Goal: Book appointment/travel/reservation

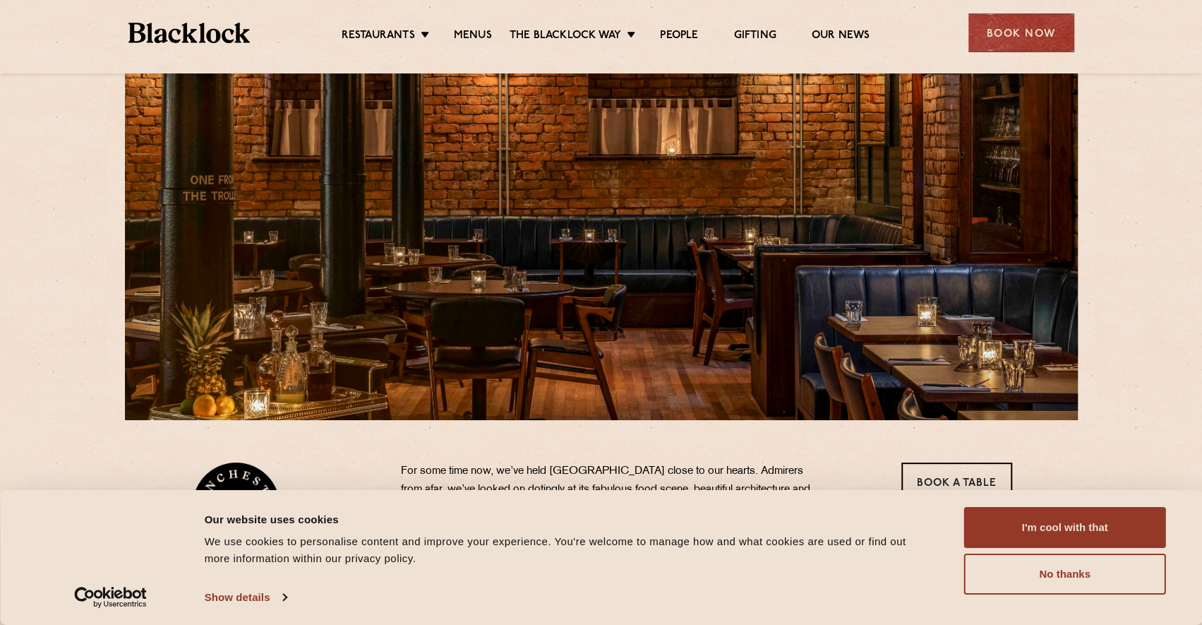
scroll to position [212, 0]
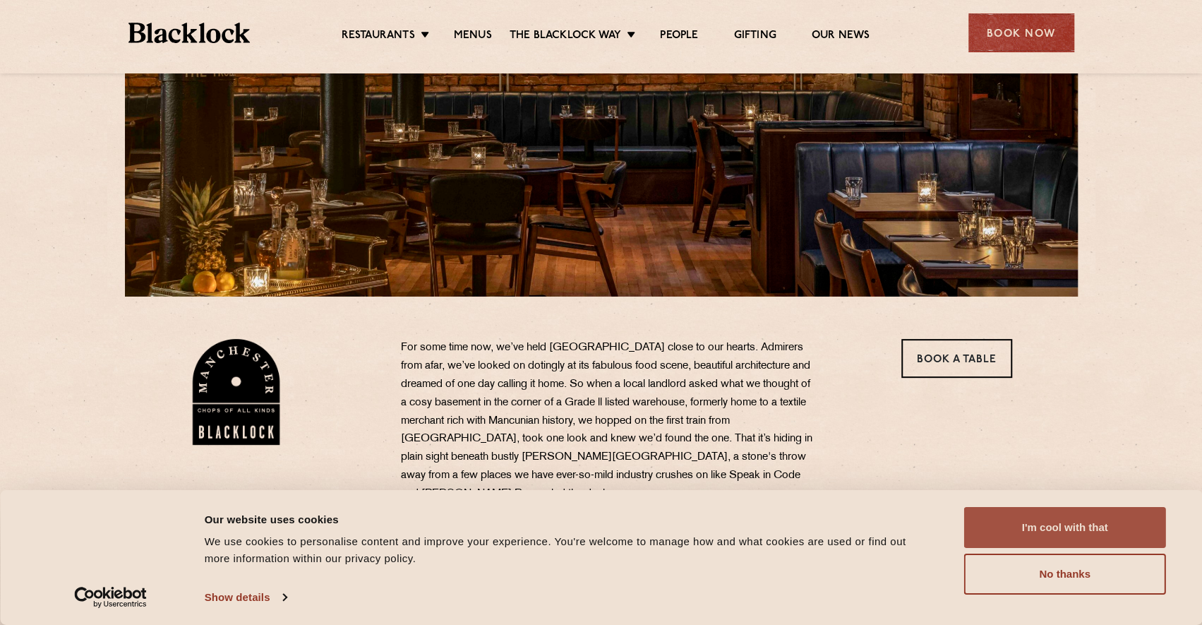
click at [1080, 523] on button "I'm cool with that" at bounding box center [1065, 527] width 202 height 41
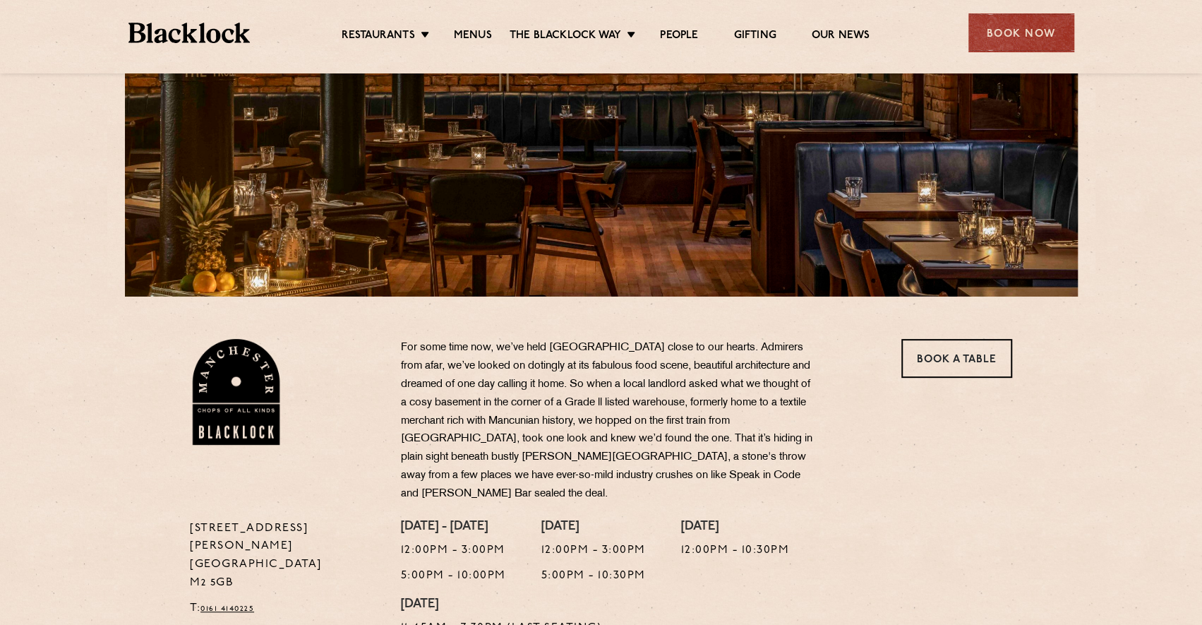
click at [671, 409] on p "For some time now, we’ve held [GEOGRAPHIC_DATA] close to our hearts. Admirers f…" at bounding box center [609, 421] width 417 height 164
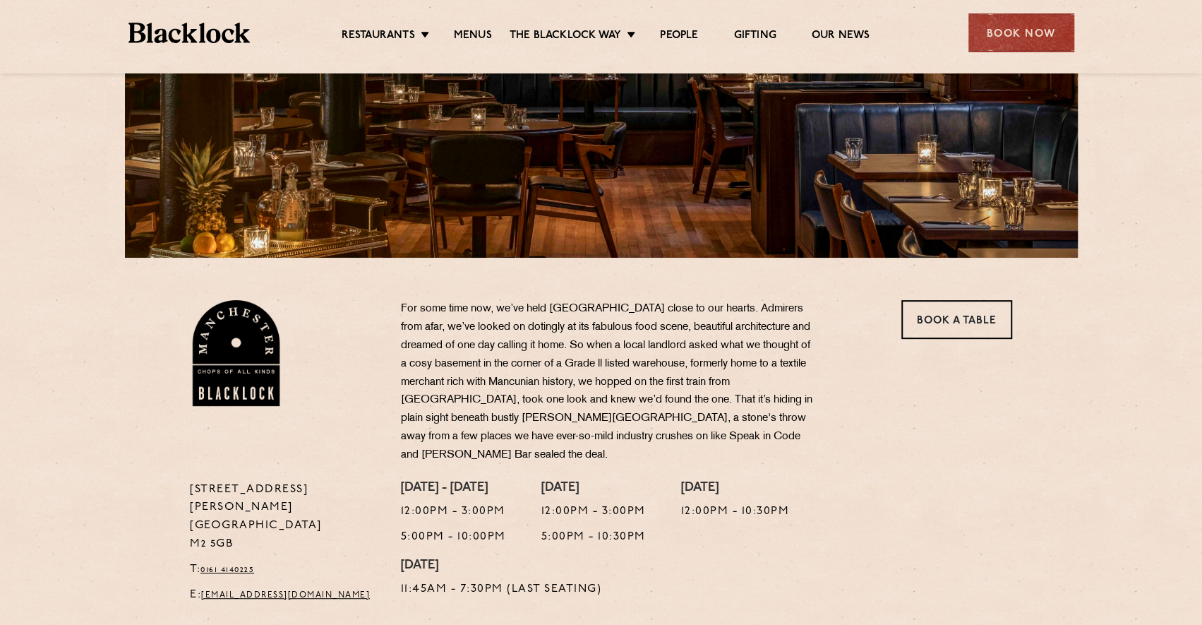
scroll to position [282, 0]
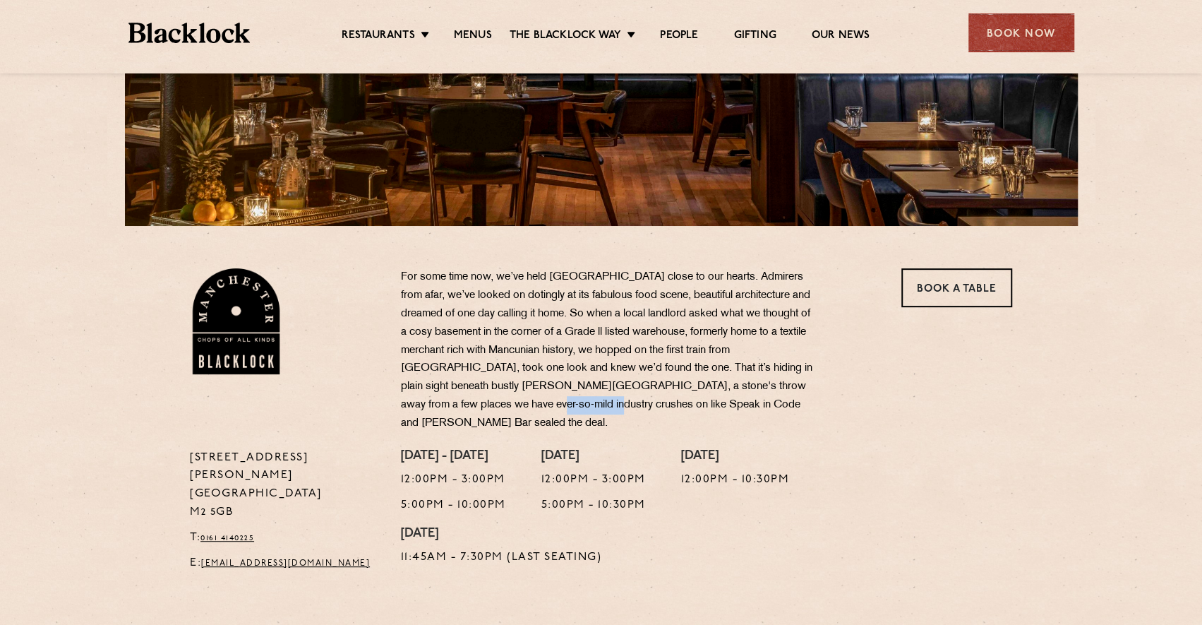
drag, startPoint x: 515, startPoint y: 405, endPoint x: 587, endPoint y: 400, distance: 71.4
click at [587, 400] on p "For some time now, we’ve held [GEOGRAPHIC_DATA] close to our hearts. Admirers f…" at bounding box center [609, 350] width 417 height 164
copy p "Speak in Code"
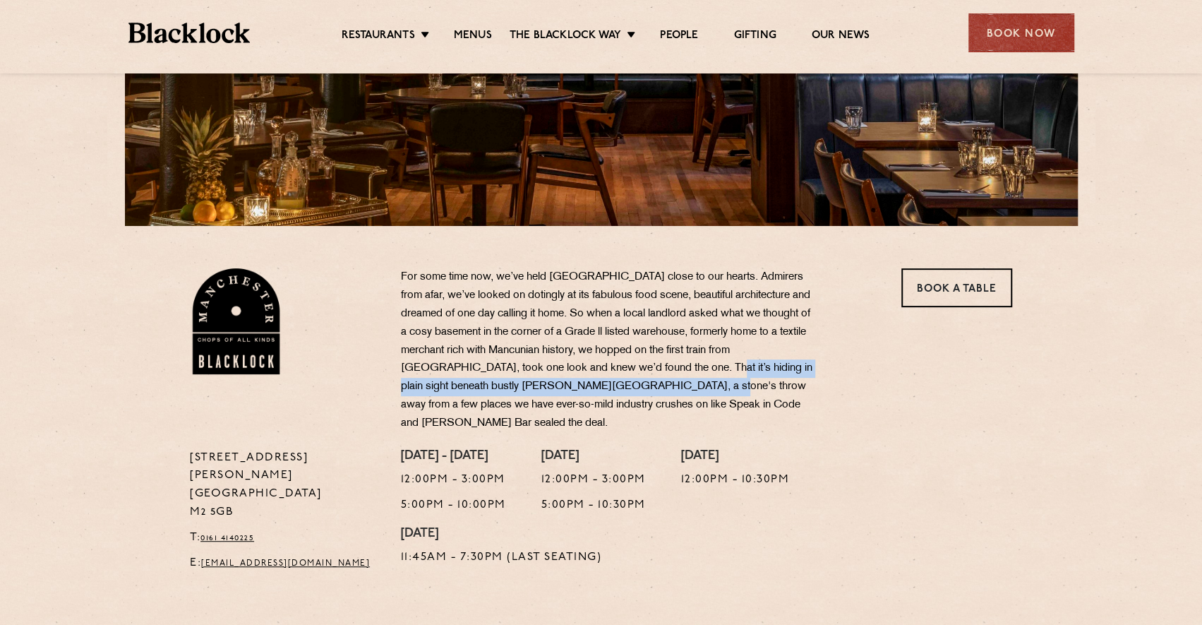
click at [700, 378] on p "For some time now, we’ve held [GEOGRAPHIC_DATA] close to our hearts. Admirers f…" at bounding box center [609, 350] width 417 height 164
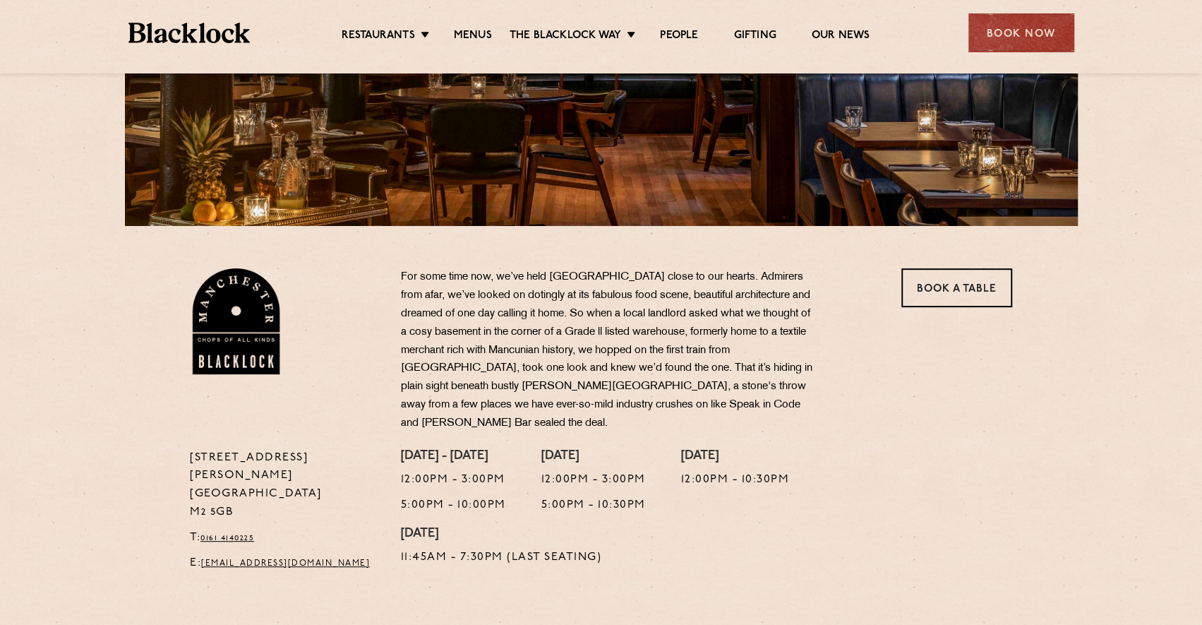
click at [747, 386] on p "For some time now, we’ve held [GEOGRAPHIC_DATA] close to our hearts. Admirers f…" at bounding box center [609, 350] width 417 height 164
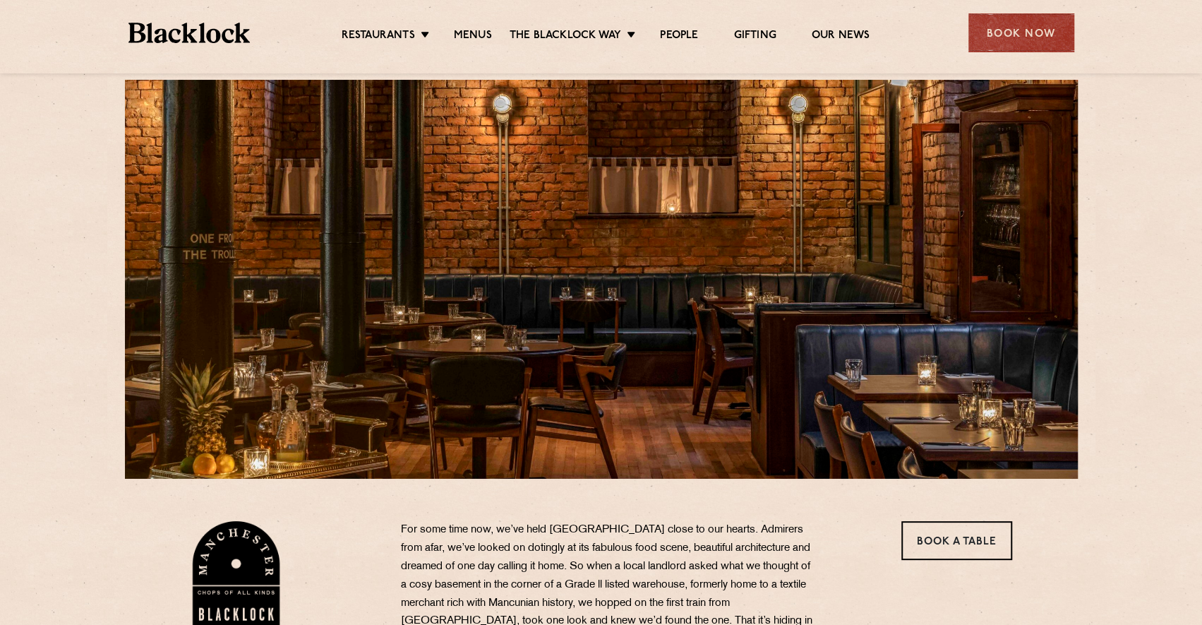
scroll to position [71, 0]
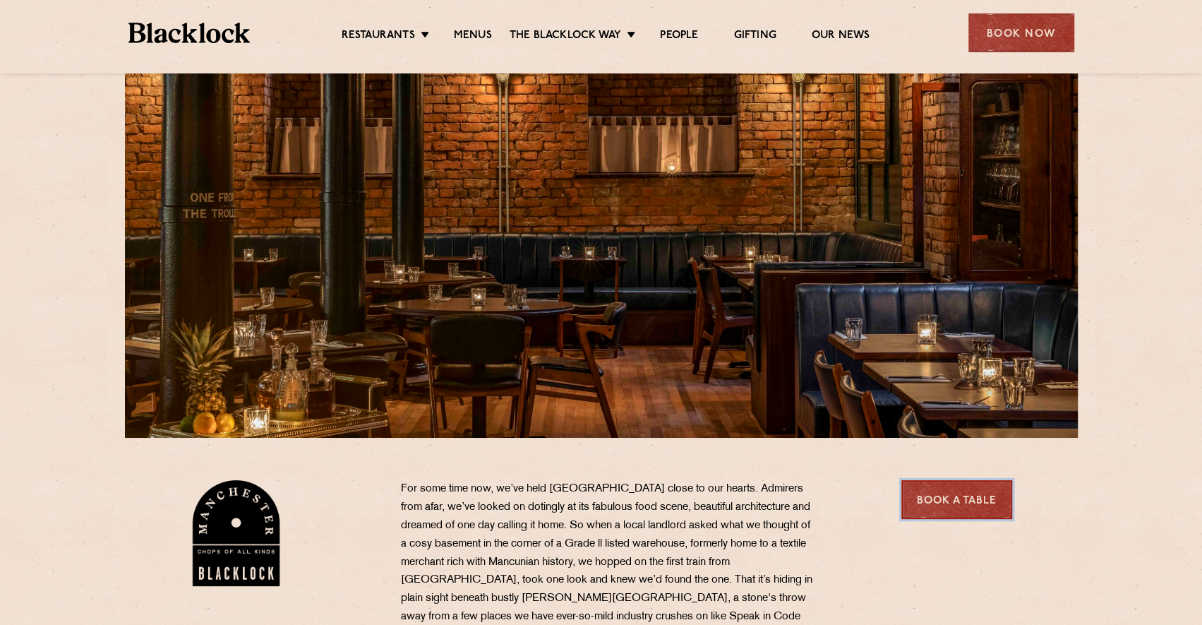
click at [950, 499] on link "Book a Table" at bounding box center [957, 499] width 111 height 39
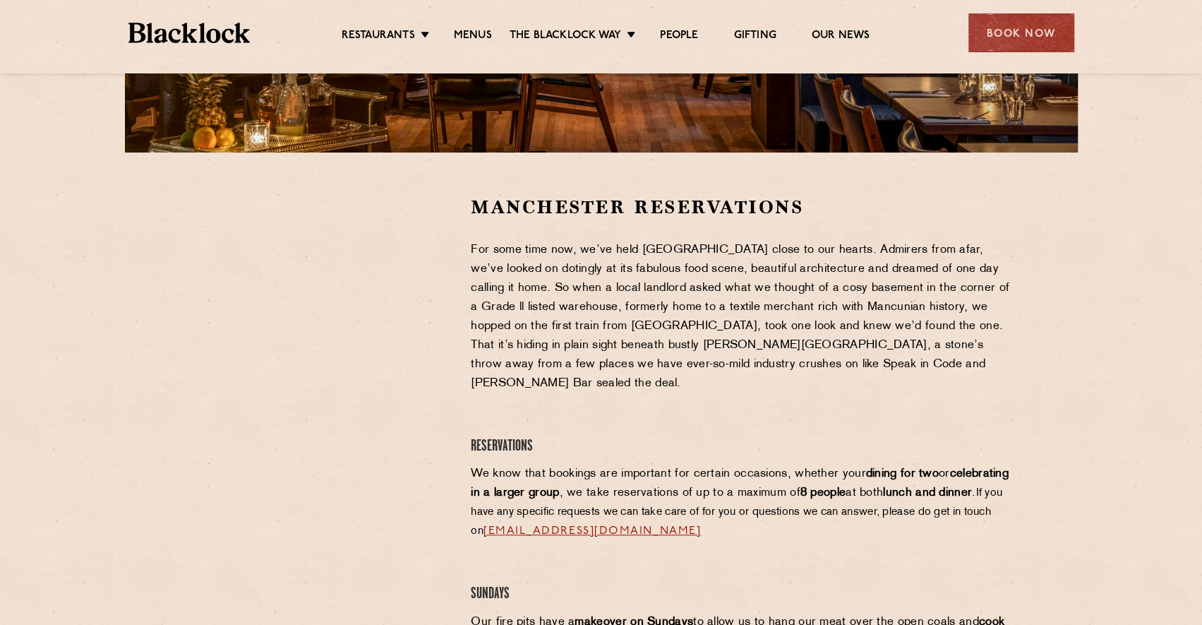
scroll to position [353, 0]
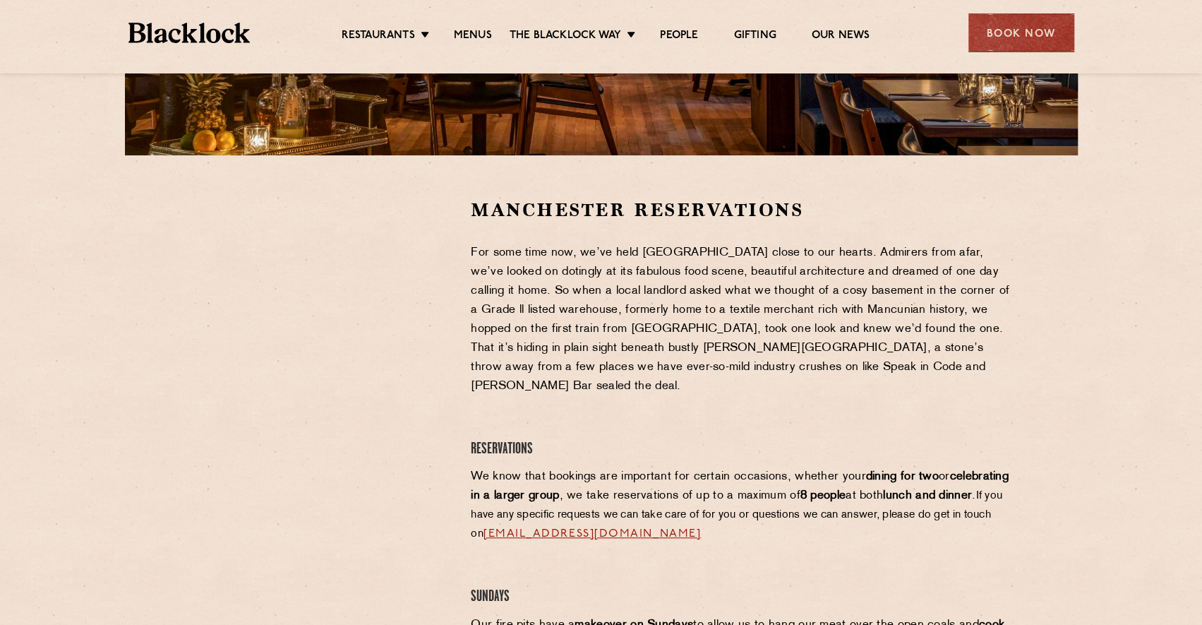
click at [426, 295] on div at bounding box center [320, 304] width 260 height 213
click at [1055, 342] on section "Manchester Reservations For some time now, we’ve held Manchester close to our h…" at bounding box center [601, 615] width 1202 height 921
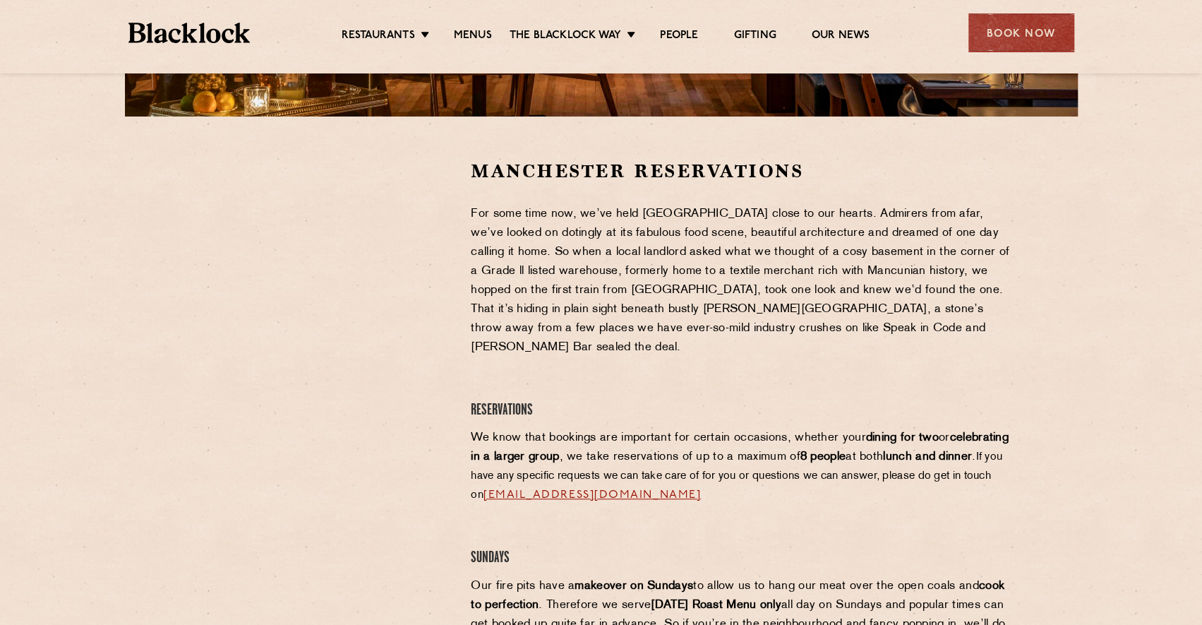
scroll to position [424, 0]
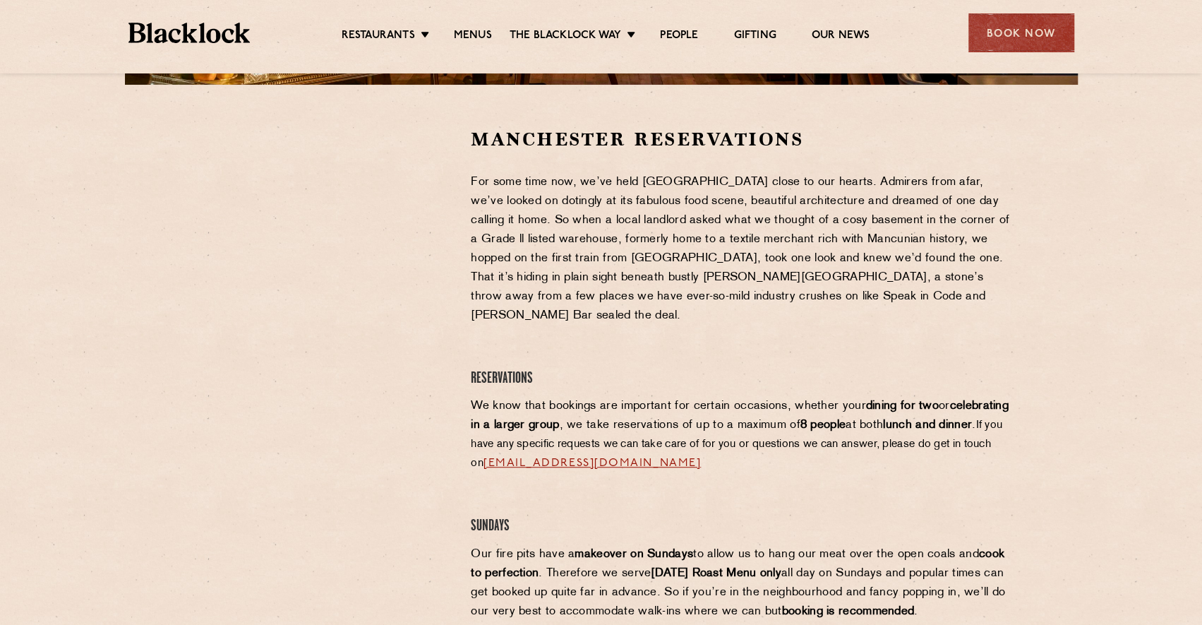
click at [1059, 340] on section "Manchester Reservations For some time now, we’ve held Manchester close to our h…" at bounding box center [601, 545] width 1202 height 921
click at [1060, 337] on section "Manchester Reservations For some time now, we’ve held Manchester close to our h…" at bounding box center [601, 545] width 1202 height 921
drag, startPoint x: 778, startPoint y: 447, endPoint x: 564, endPoint y: 453, distance: 214.0
click at [564, 453] on p "We know that bookings are important for certain occasions, whether your dining …" at bounding box center [742, 435] width 542 height 76
copy link "[EMAIL_ADDRESS][DOMAIN_NAME]"
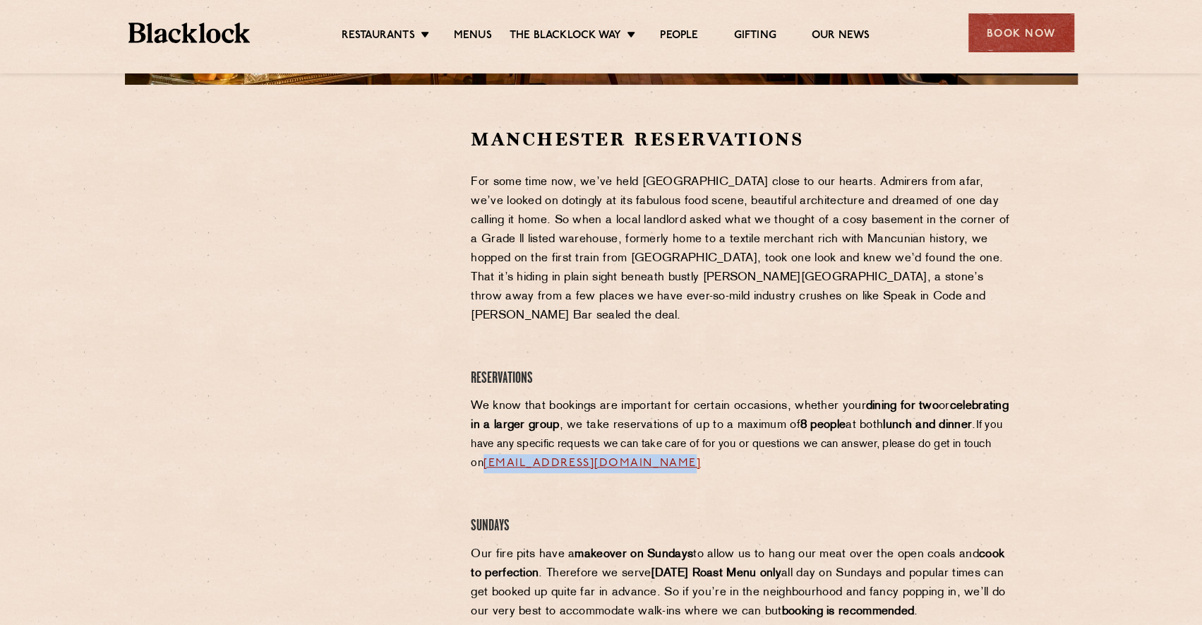
click at [782, 454] on p "We know that bookings are important for certain occasions, whether your dining …" at bounding box center [742, 435] width 542 height 76
click at [641, 323] on div "Manchester Reservations For some time now, we’ve held Manchester close to our h…" at bounding box center [741, 545] width 563 height 837
